Goal: Understand process/instructions: Learn how to perform a task or action

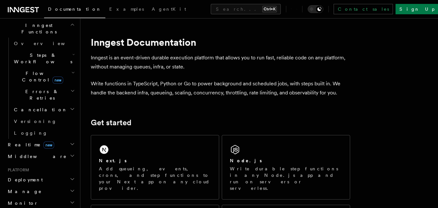
scroll to position [190, 0]
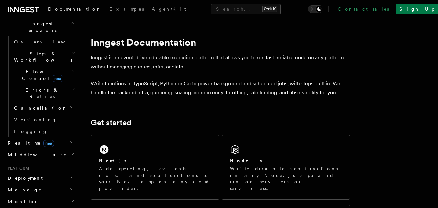
click at [70, 175] on icon "button" at bounding box center [72, 177] width 5 height 5
click at [39, 172] on h2 "Deployment" at bounding box center [40, 178] width 71 height 12
click at [20, 175] on span "Deployment" at bounding box center [24, 178] width 38 height 6
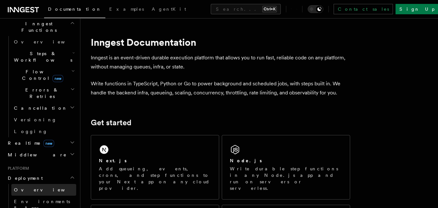
click at [25, 187] on span "Overview" at bounding box center [47, 190] width 67 height 6
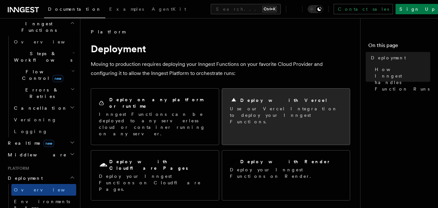
click at [232, 107] on p "Use our Vercel Integration to deploy your Inngest Functions." at bounding box center [286, 114] width 112 height 19
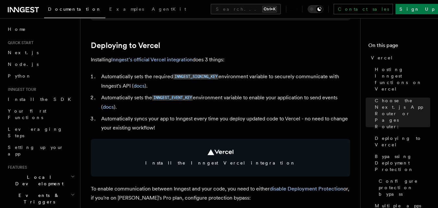
scroll to position [286, 0]
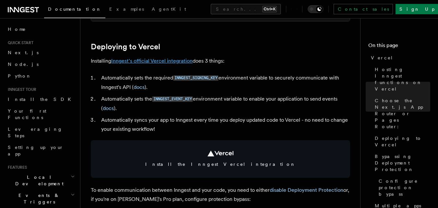
click at [159, 58] on link "Inngest's official Vercel integration" at bounding box center [151, 61] width 81 height 6
